Goal: Connect with others: Connect with other users

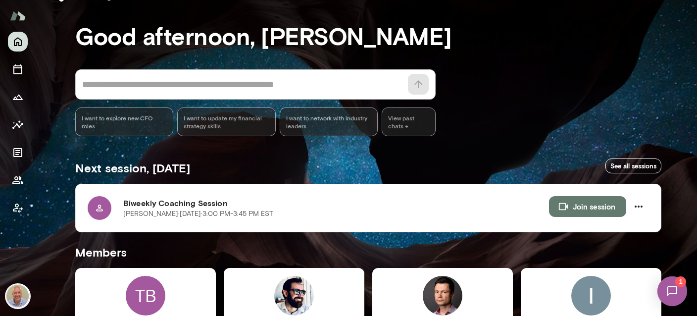
scroll to position [58, 0]
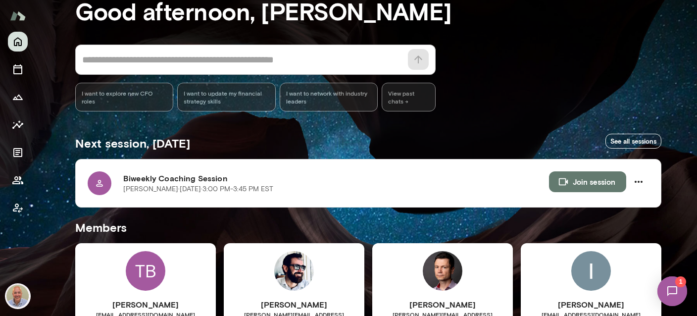
click at [677, 295] on img at bounding box center [672, 291] width 41 height 41
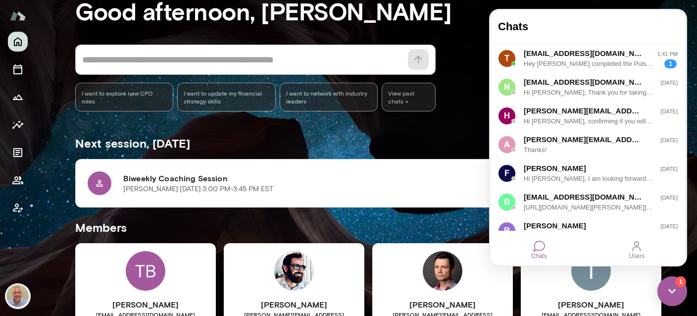
scroll to position [0, 0]
click at [576, 62] on div "Hey Marc - I completed the Pulse Check just now. I stopped at the part where it…" at bounding box center [588, 64] width 129 height 10
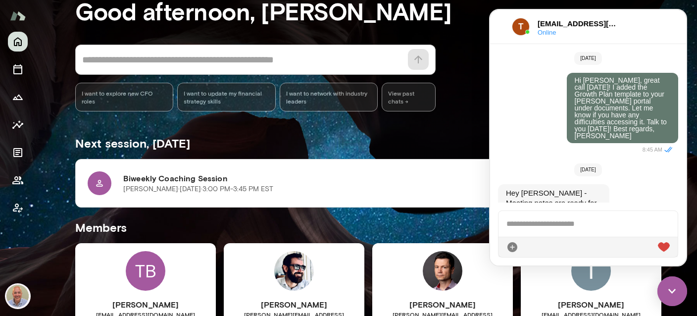
scroll to position [2070, 0]
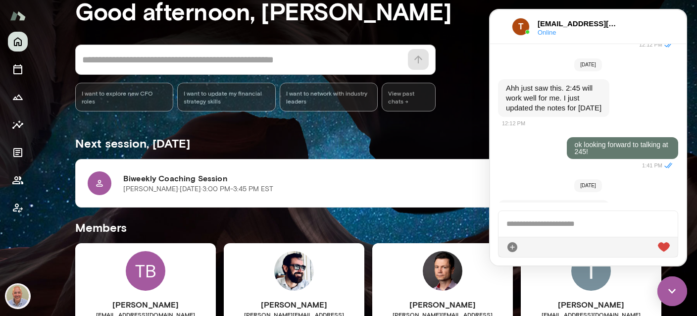
click at [571, 229] on div at bounding box center [587, 224] width 179 height 26
click at [669, 249] on icon at bounding box center [664, 247] width 12 height 12
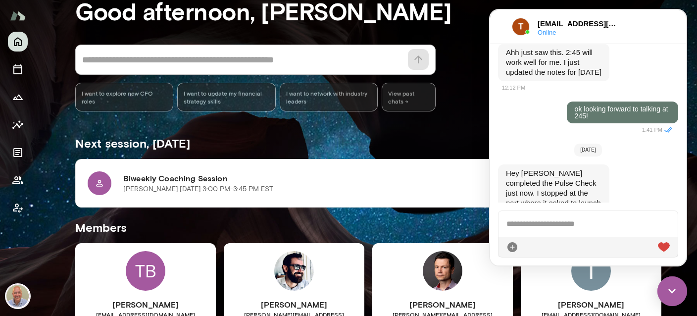
click at [468, 24] on h3 "Good afternoon, [PERSON_NAME]" at bounding box center [368, 11] width 586 height 28
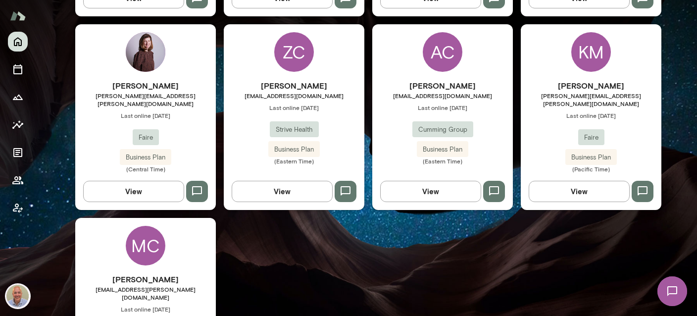
scroll to position [529, 0]
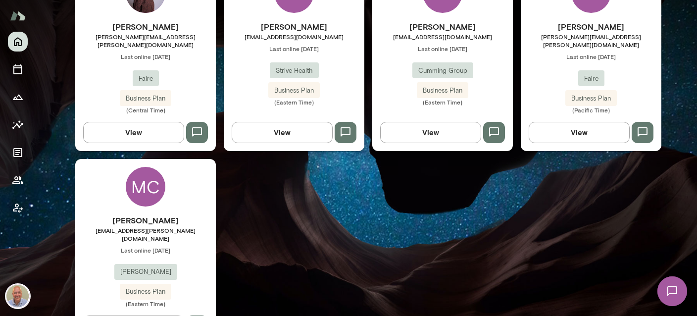
click at [152, 226] on span "[EMAIL_ADDRESS][PERSON_NAME][DOMAIN_NAME]" at bounding box center [145, 234] width 141 height 16
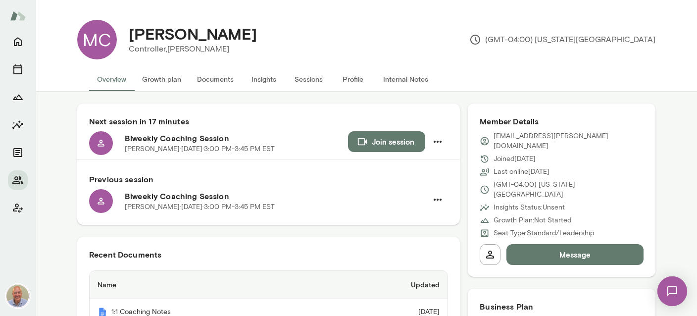
click at [406, 82] on button "Internal Notes" at bounding box center [405, 79] width 61 height 24
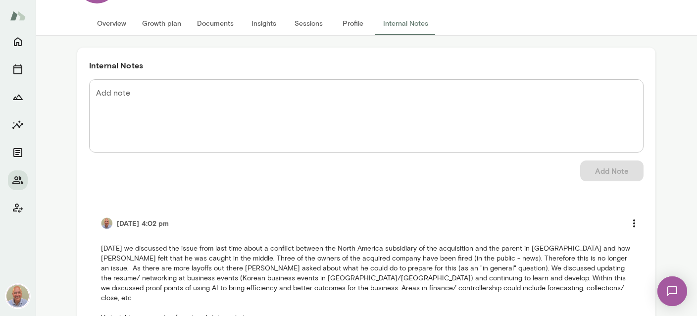
scroll to position [58, 0]
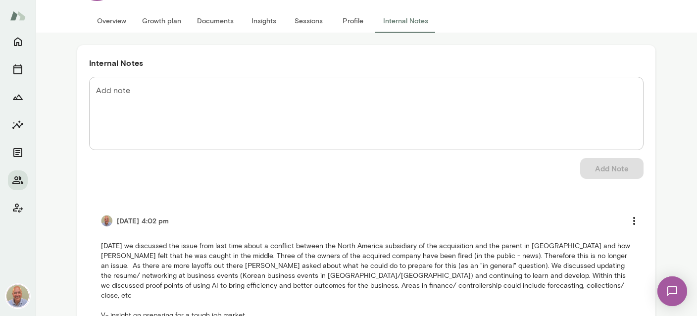
click at [266, 24] on button "Insights" at bounding box center [264, 21] width 45 height 24
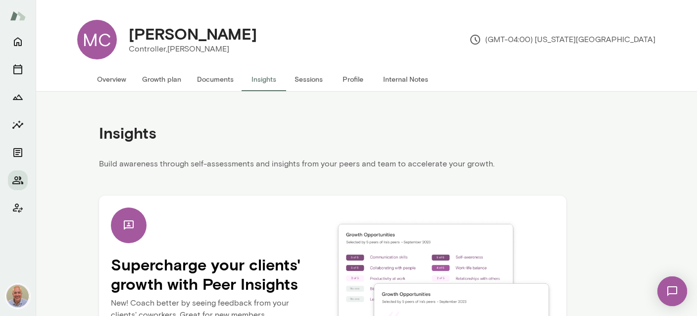
click at [208, 84] on button "Documents" at bounding box center [215, 79] width 52 height 24
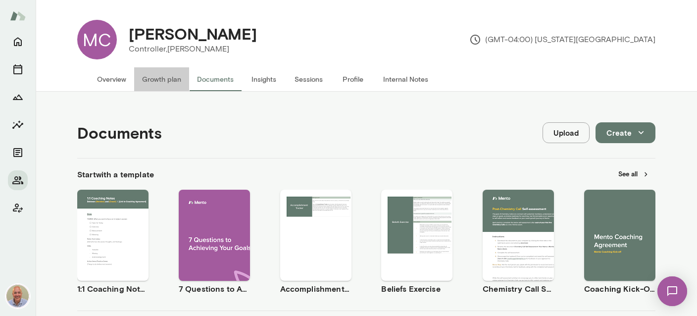
click at [168, 77] on button "Growth plan" at bounding box center [161, 79] width 55 height 24
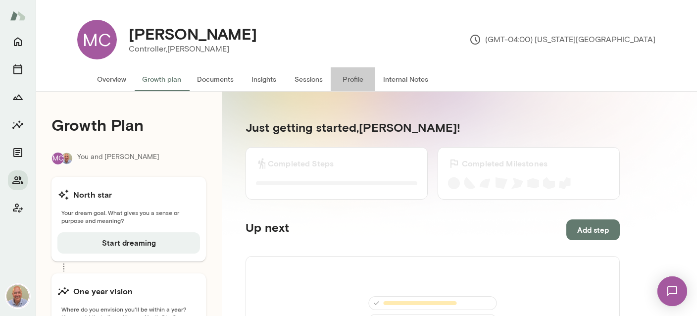
click at [358, 81] on button "Profile" at bounding box center [353, 79] width 45 height 24
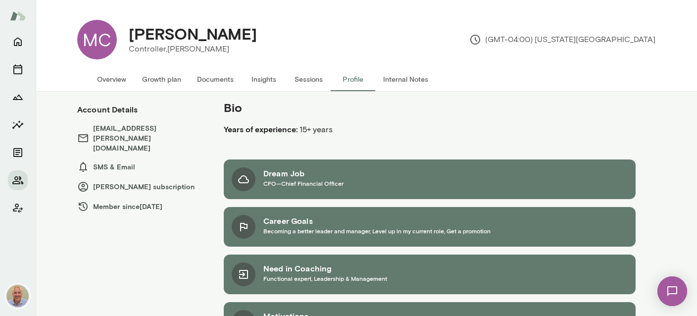
click at [388, 82] on button "Internal Notes" at bounding box center [405, 79] width 61 height 24
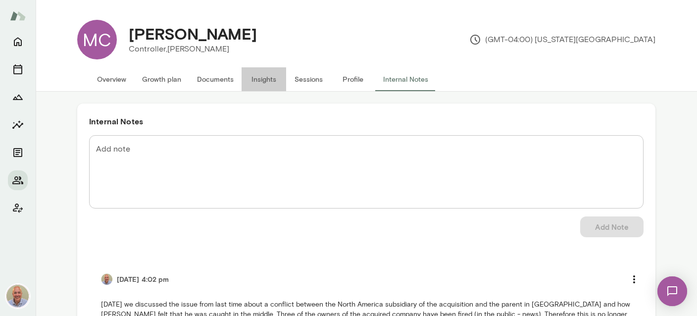
click at [276, 78] on button "Insights" at bounding box center [264, 79] width 45 height 24
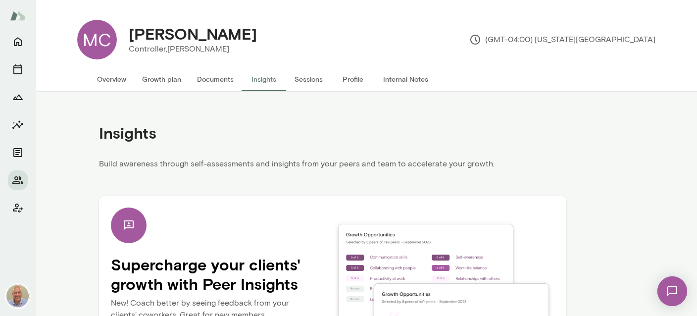
click at [391, 79] on button "Internal Notes" at bounding box center [405, 79] width 61 height 24
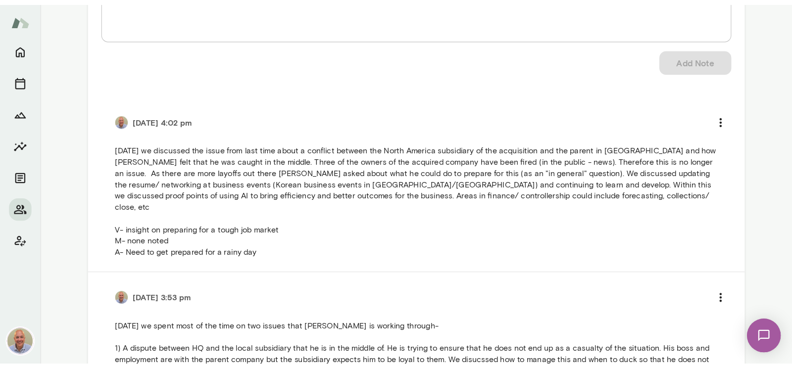
scroll to position [176, 0]
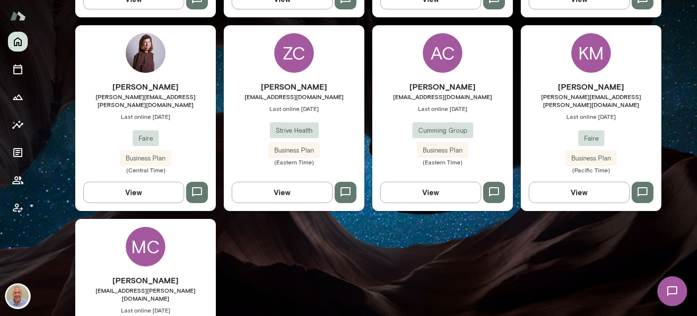
scroll to position [470, 0]
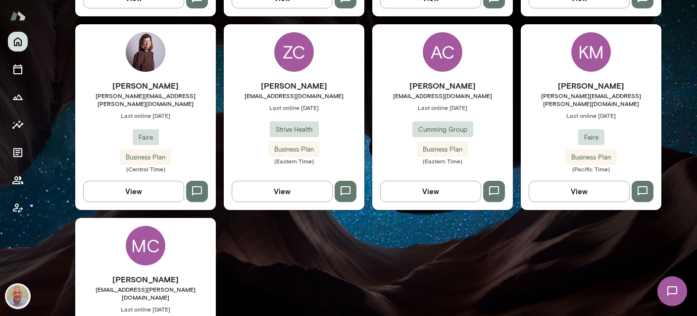
click at [188, 273] on h6 "[PERSON_NAME]" at bounding box center [145, 279] width 141 height 12
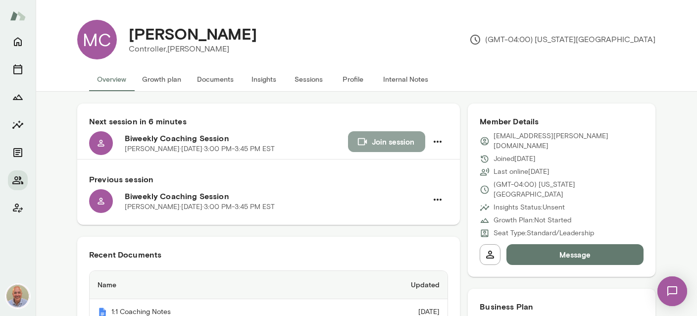
click at [401, 144] on button "Join session" at bounding box center [386, 141] width 77 height 21
